Goal: Information Seeking & Learning: Find specific fact

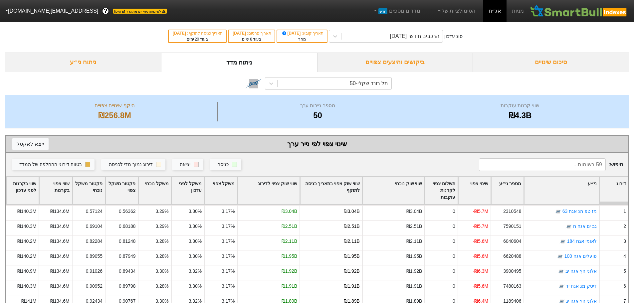
click at [391, 61] on div "ביקושים והיצעים צפויים" at bounding box center [395, 63] width 156 height 20
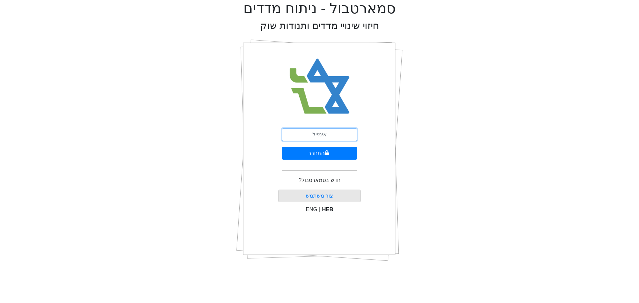
click at [330, 135] on input "email" at bounding box center [319, 134] width 75 height 13
type input "[EMAIL_ADDRESS][DOMAIN_NAME]"
click at [323, 152] on button "התחבר" at bounding box center [319, 153] width 75 height 13
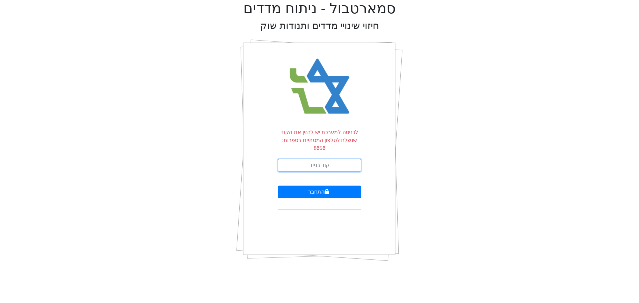
click at [327, 159] on input "text" at bounding box center [319, 165] width 83 height 13
type input "535714"
click at [278, 186] on button "התחבר" at bounding box center [319, 192] width 83 height 13
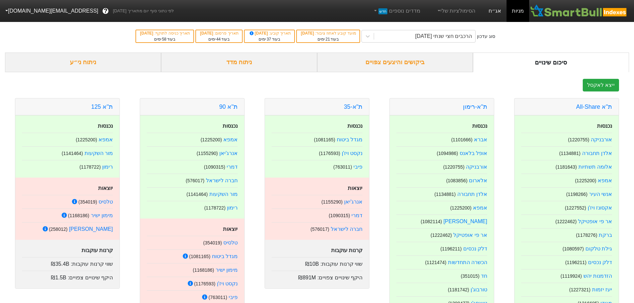
click at [496, 12] on link "אג״ח" at bounding box center [494, 11] width 23 height 22
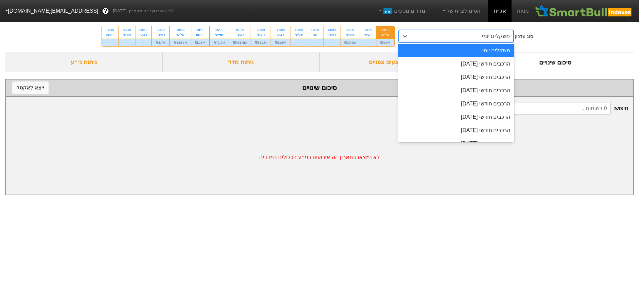
click at [418, 36] on div "משקלים יומי" at bounding box center [462, 36] width 102 height 12
click at [438, 63] on div "הרכבים חודשי [DATE]" at bounding box center [456, 63] width 117 height 13
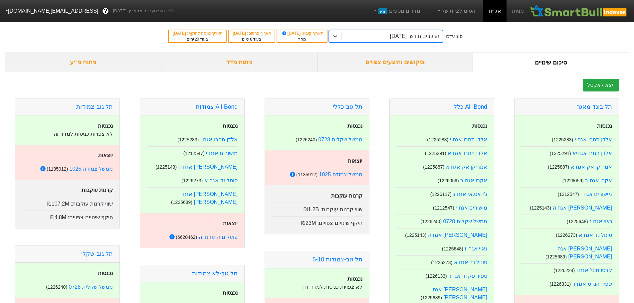
click at [406, 63] on div "ביקושים והיצעים צפויים" at bounding box center [395, 63] width 156 height 20
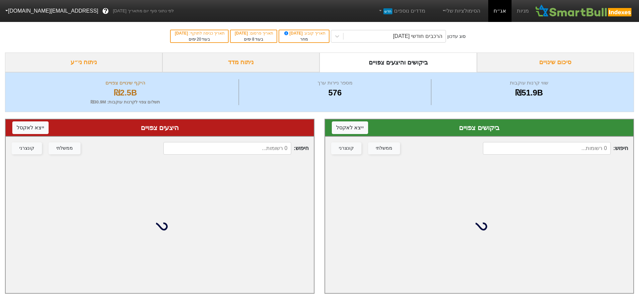
click at [541, 145] on input at bounding box center [547, 148] width 128 height 13
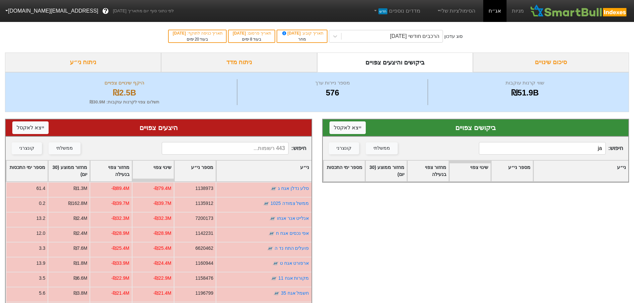
type input "j"
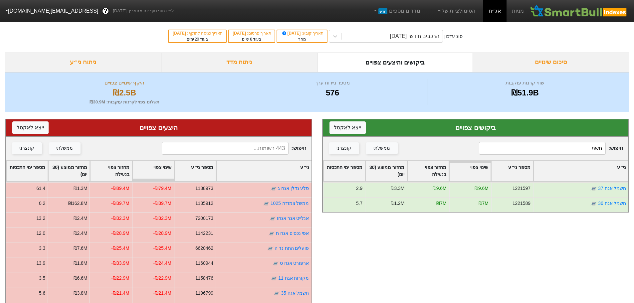
type input "חשמל"
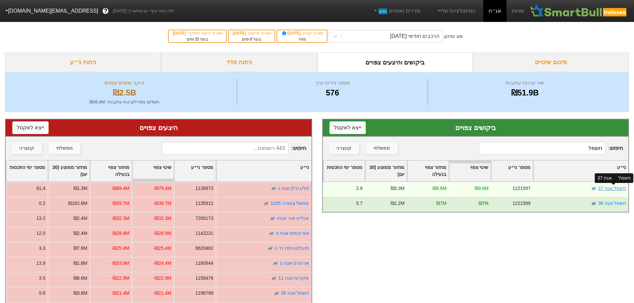
click at [610, 190] on link "חשמל אגח 37" at bounding box center [612, 188] width 28 height 5
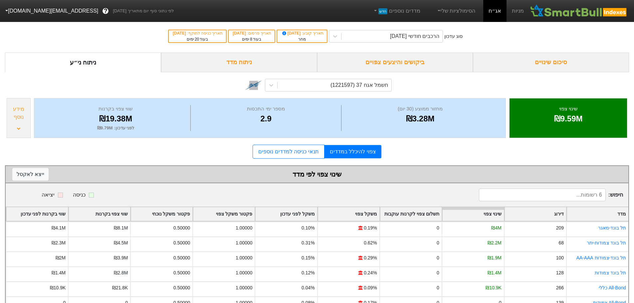
scroll to position [21, 0]
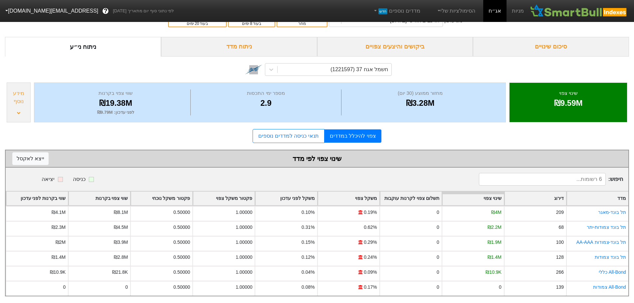
click at [408, 42] on div "ביקושים והיצעים צפויים" at bounding box center [395, 47] width 156 height 20
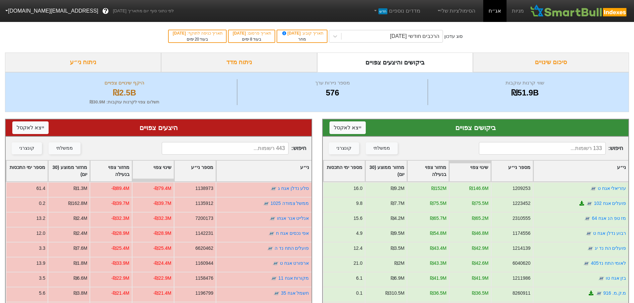
click at [530, 151] on input at bounding box center [542, 148] width 127 height 13
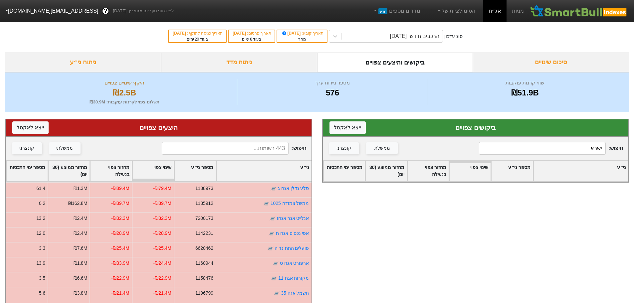
type input "ישרא"
click at [277, 149] on input at bounding box center [225, 148] width 127 height 13
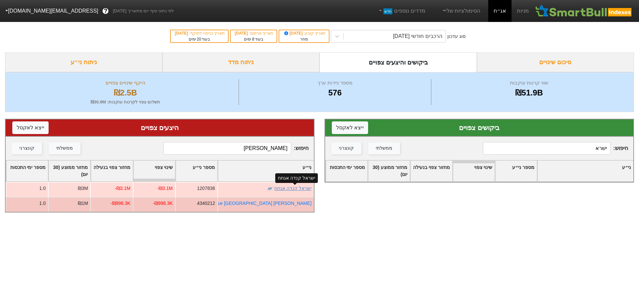
type input "ישראל ק"
click at [291, 189] on link "ישראל קנדה אגחח" at bounding box center [292, 188] width 37 height 5
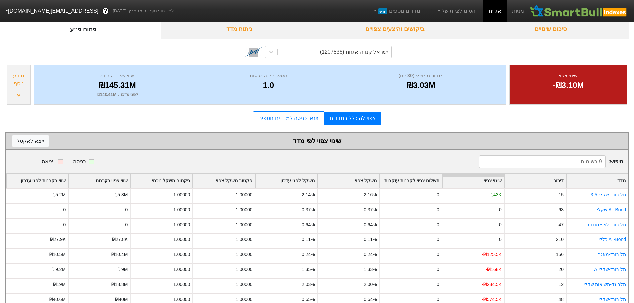
scroll to position [66, 0]
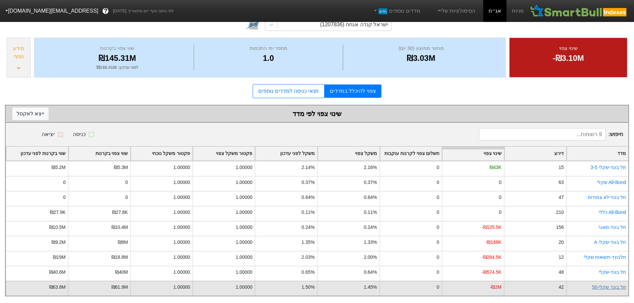
click at [607, 285] on link "תל בונד שקלי-50" at bounding box center [609, 287] width 34 height 5
